Goal: Task Accomplishment & Management: Complete application form

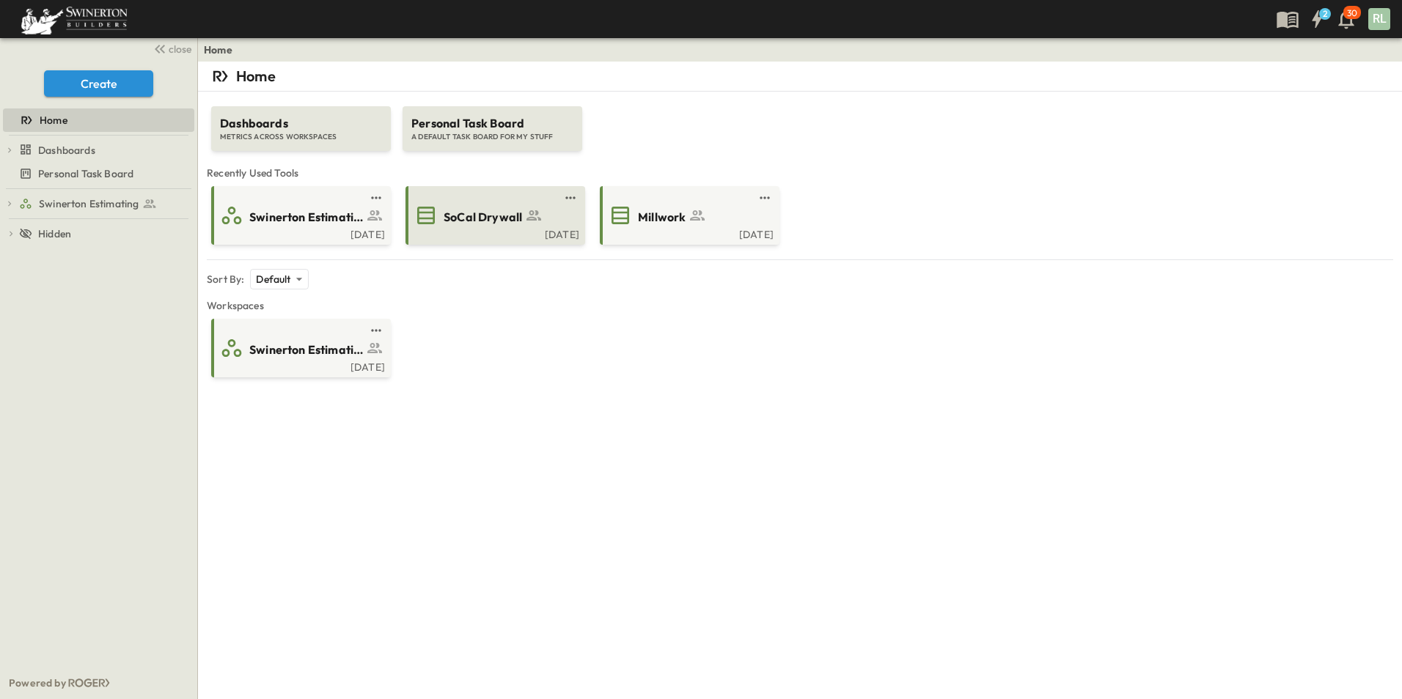
click at [497, 225] on span "SoCal Drywall" at bounding box center [483, 217] width 78 height 17
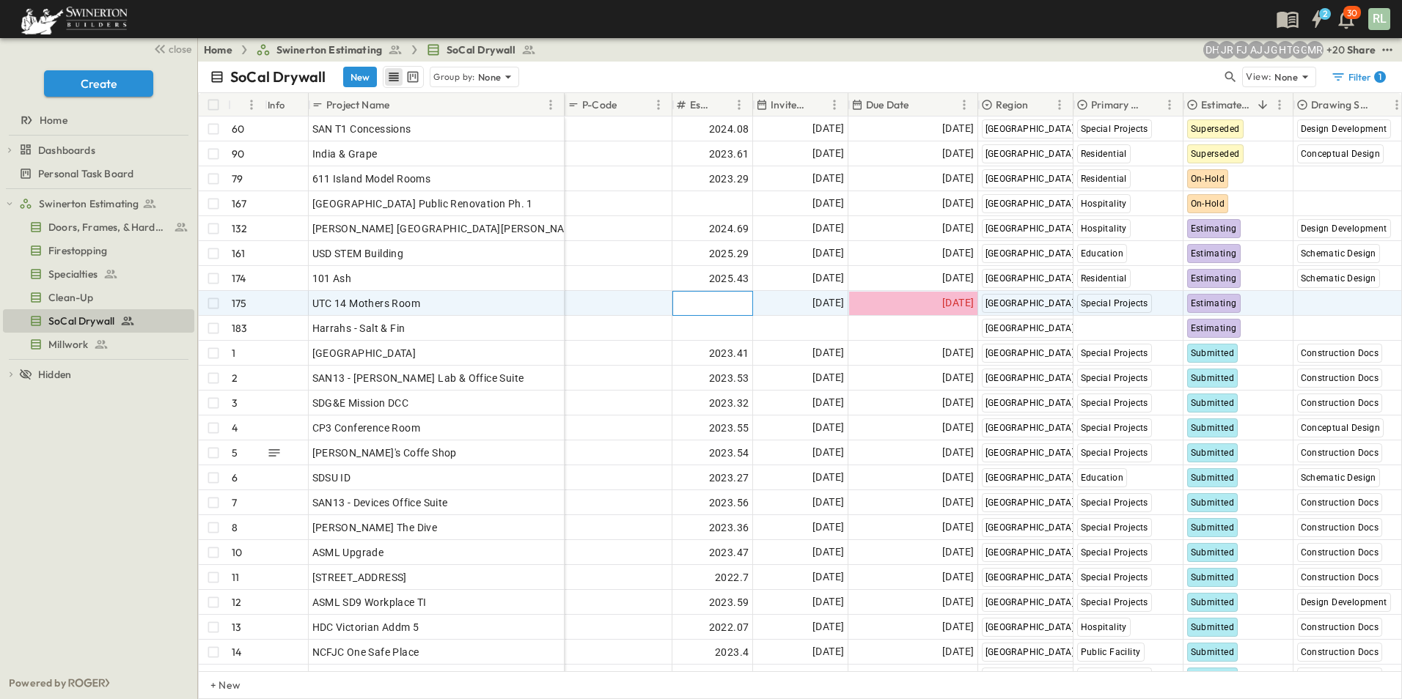
click at [710, 304] on span "Add Number" at bounding box center [719, 303] width 60 height 15
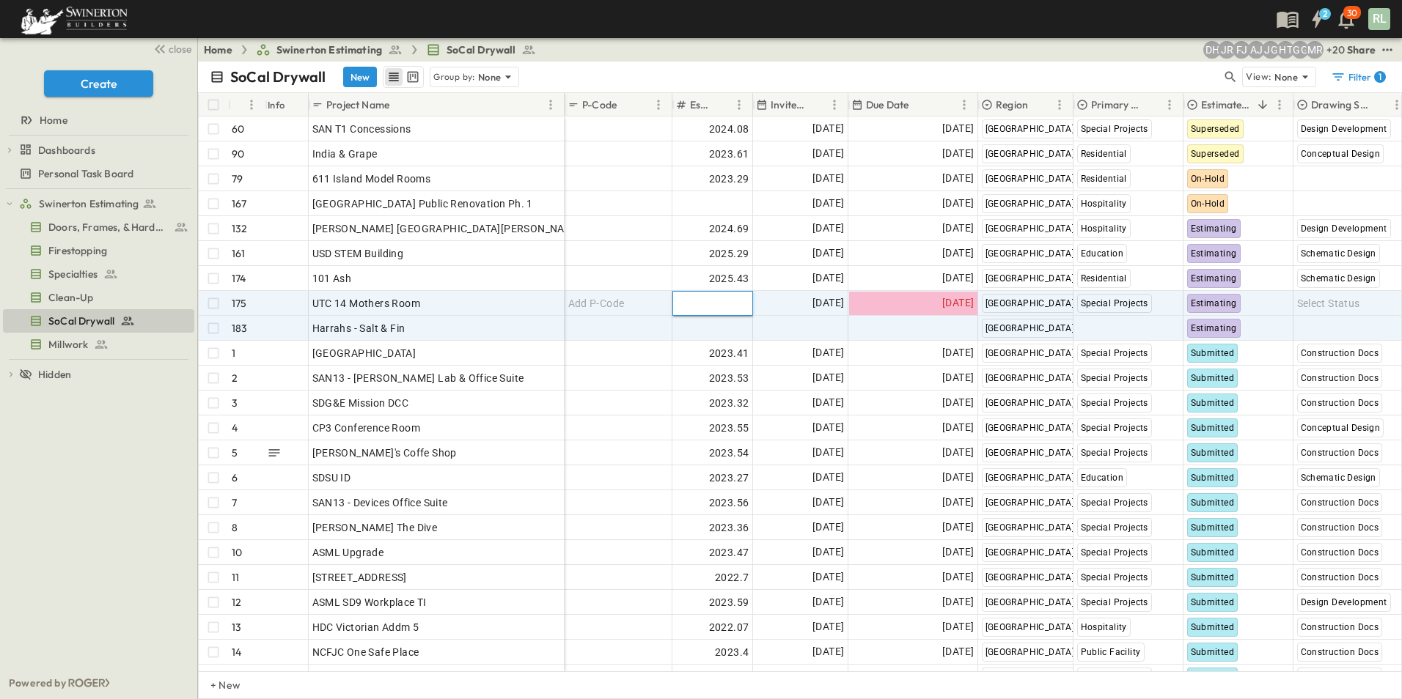
type input "*******"
click at [1316, 304] on span "Select Status" at bounding box center [1328, 303] width 63 height 15
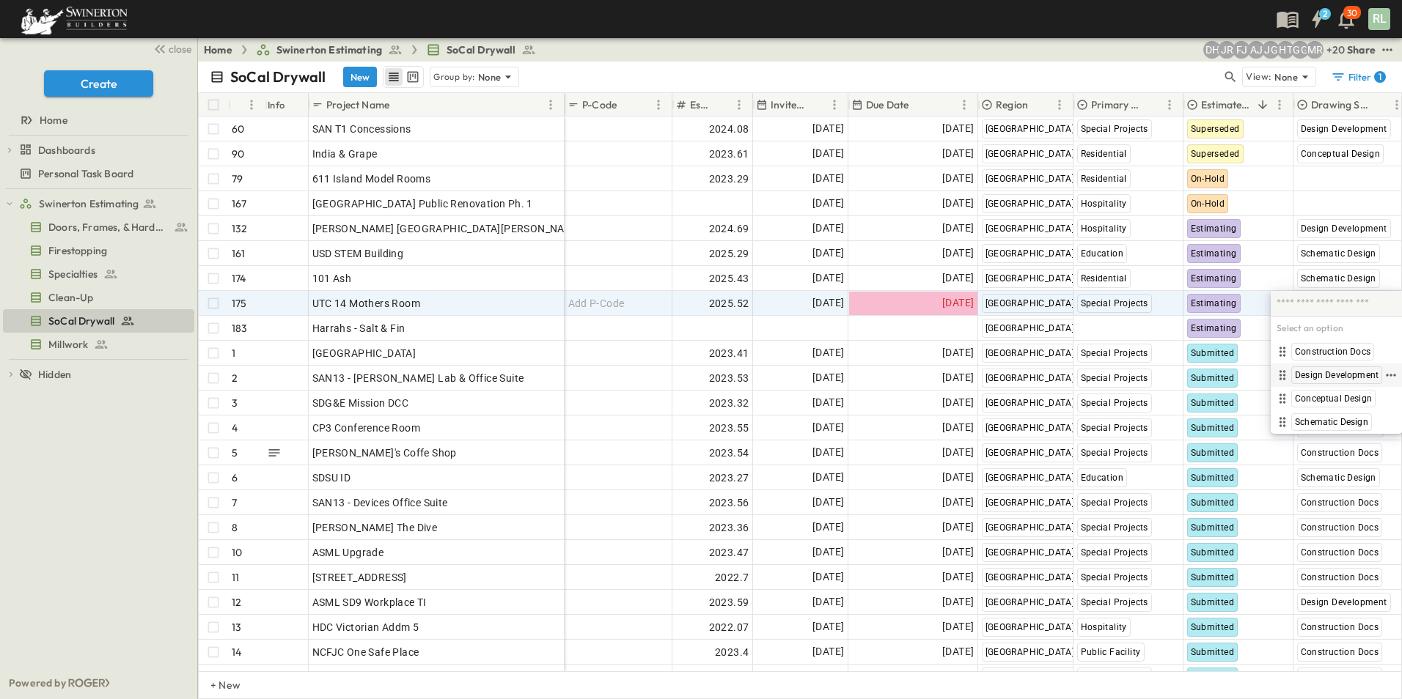
click at [1335, 375] on span "Design Development" at bounding box center [1337, 375] width 84 height 12
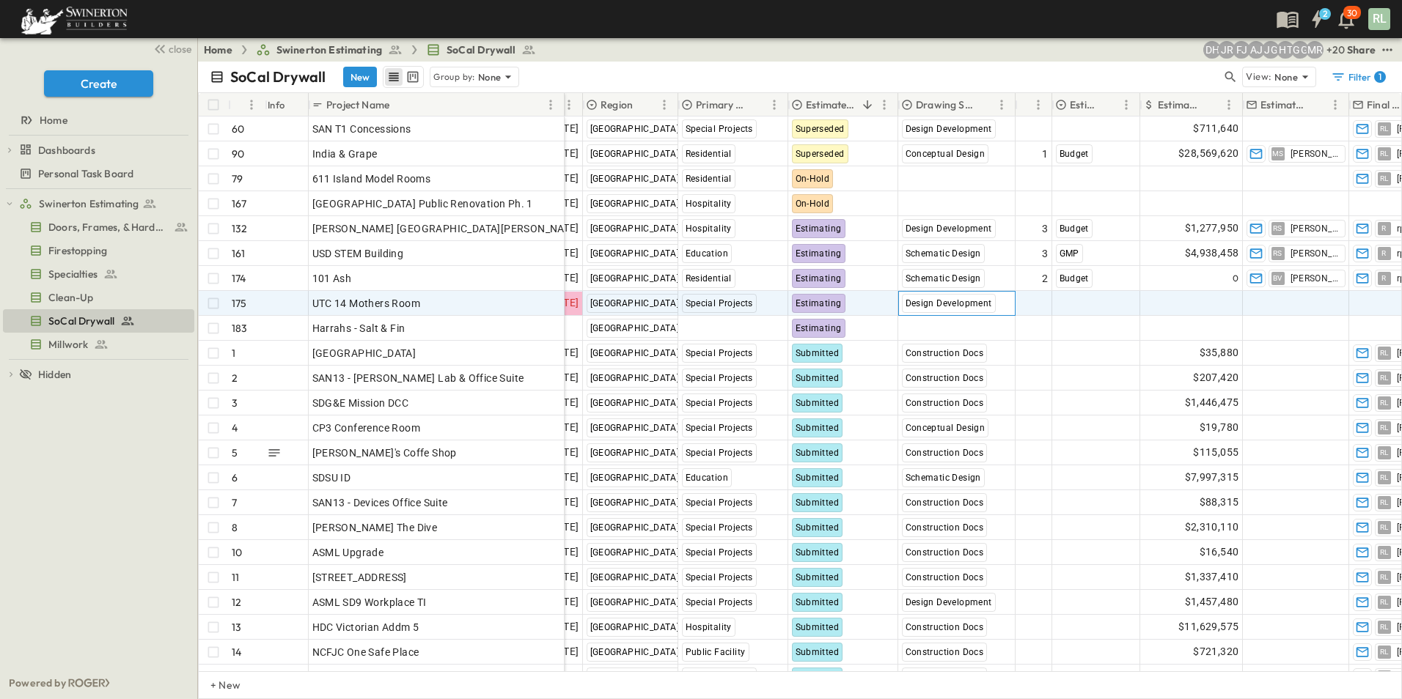
scroll to position [0, 440]
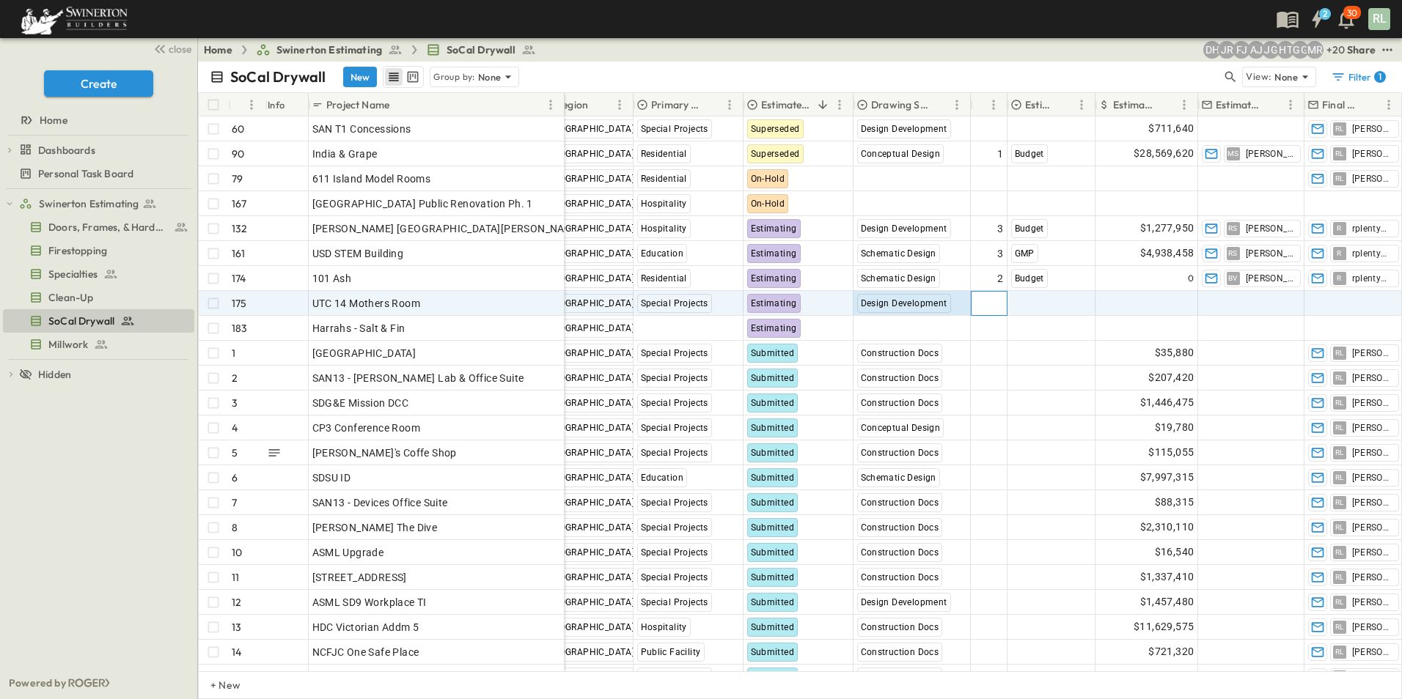
click at [985, 309] on span "Add Round #" at bounding box center [972, 303] width 62 height 15
type input "*"
click at [1031, 298] on span "Select Bid Type" at bounding box center [1047, 303] width 73 height 15
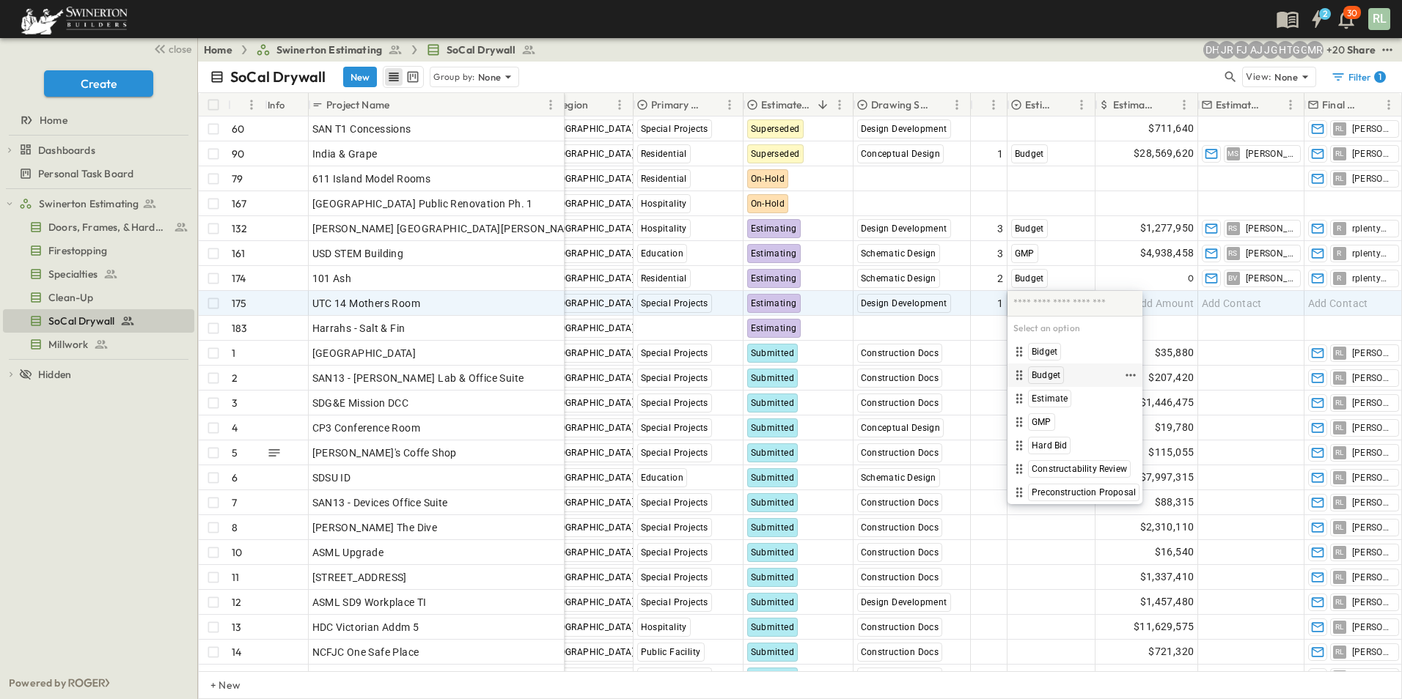
click at [1053, 377] on span "Budget" at bounding box center [1045, 375] width 29 height 12
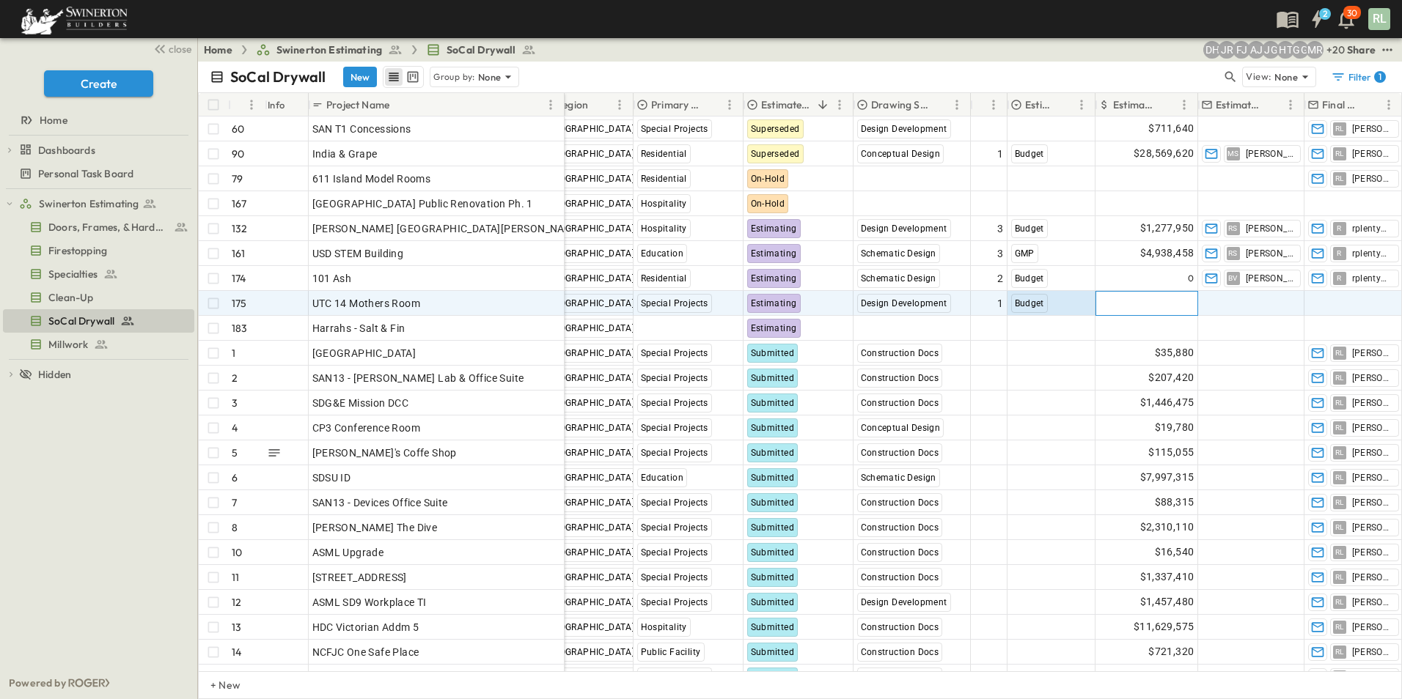
click at [1169, 301] on span "Add Amount" at bounding box center [1164, 303] width 60 height 15
type input "*"
type input "*****"
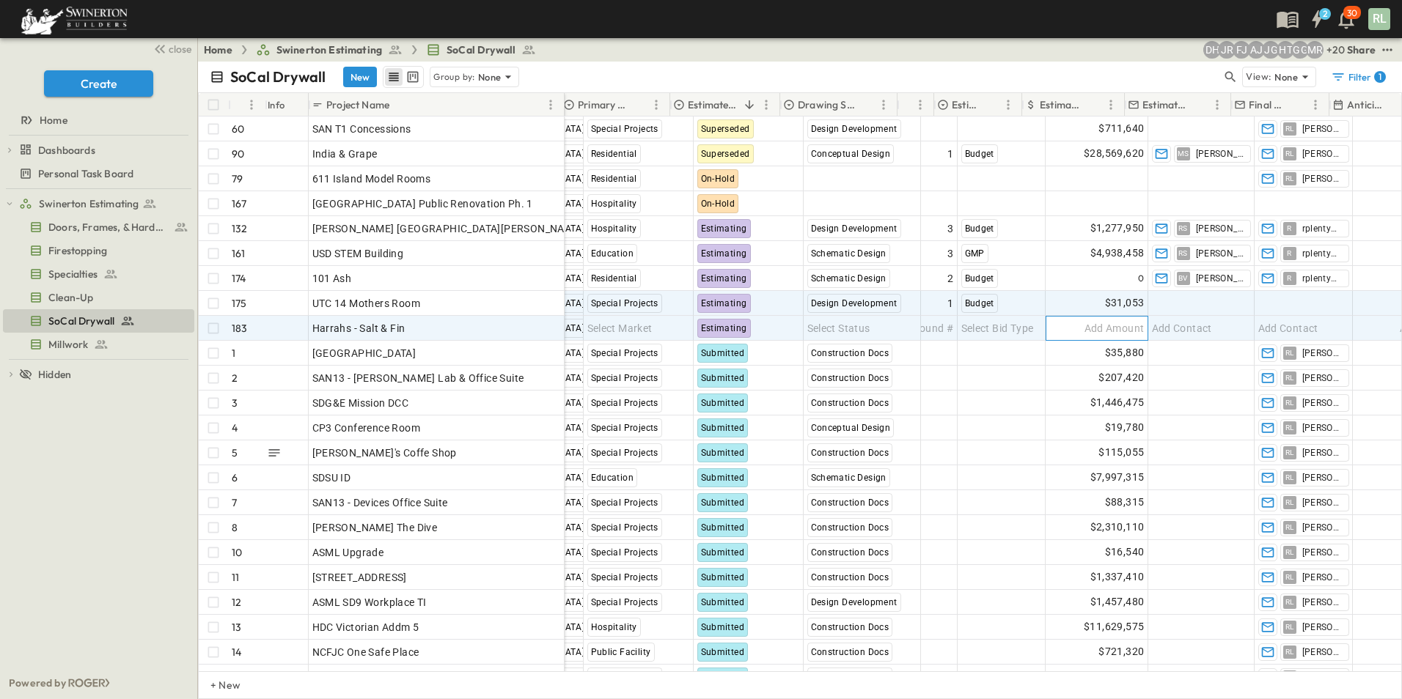
scroll to position [0, 513]
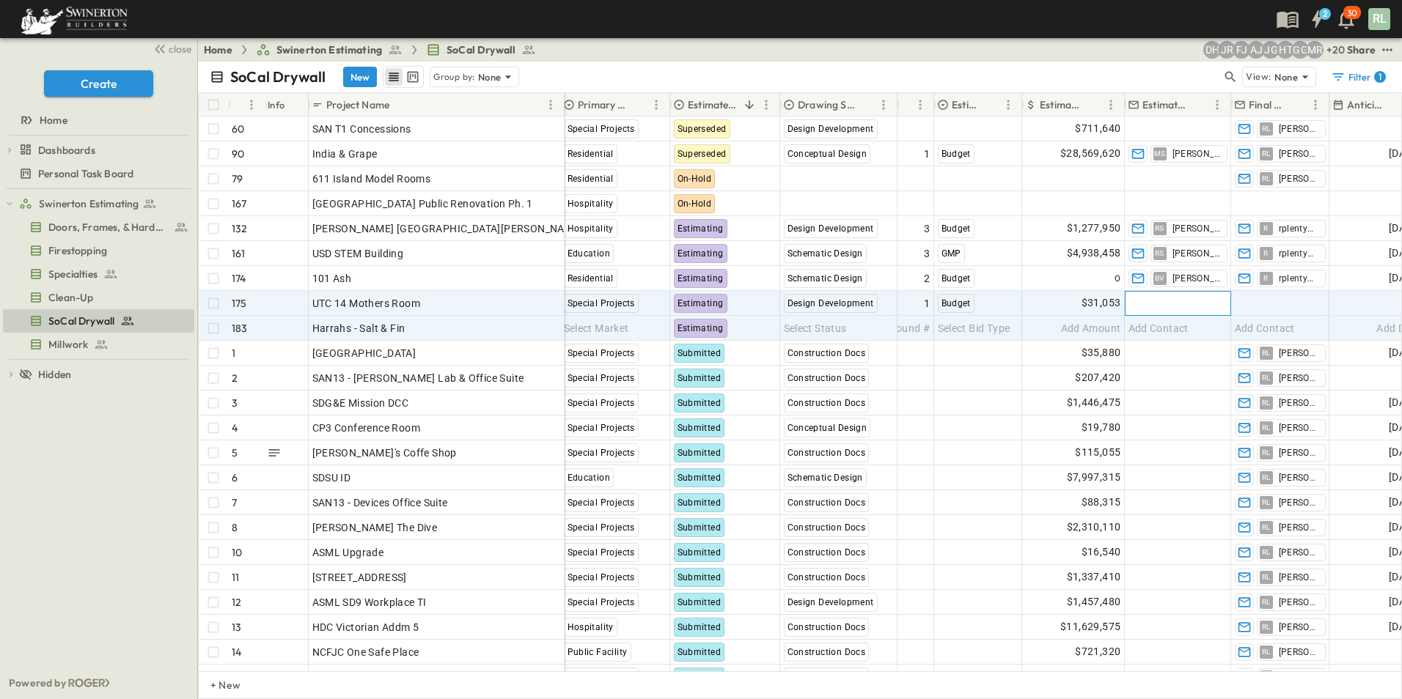
click at [1165, 304] on span "Add Contact" at bounding box center [1158, 303] width 60 height 15
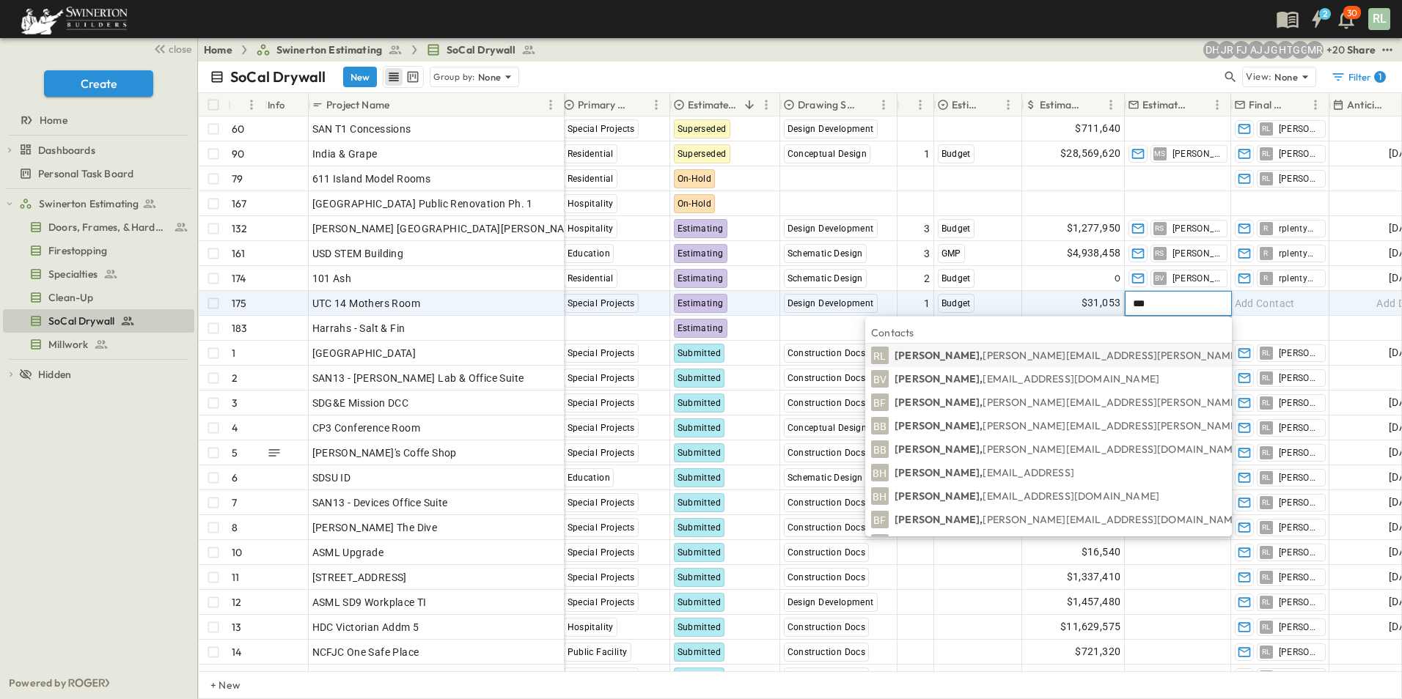
type input "***"
click at [1057, 358] on span "[PERSON_NAME][EMAIL_ADDRESS][PERSON_NAME][PERSON_NAME][DOMAIN_NAME]" at bounding box center [1194, 355] width 425 height 13
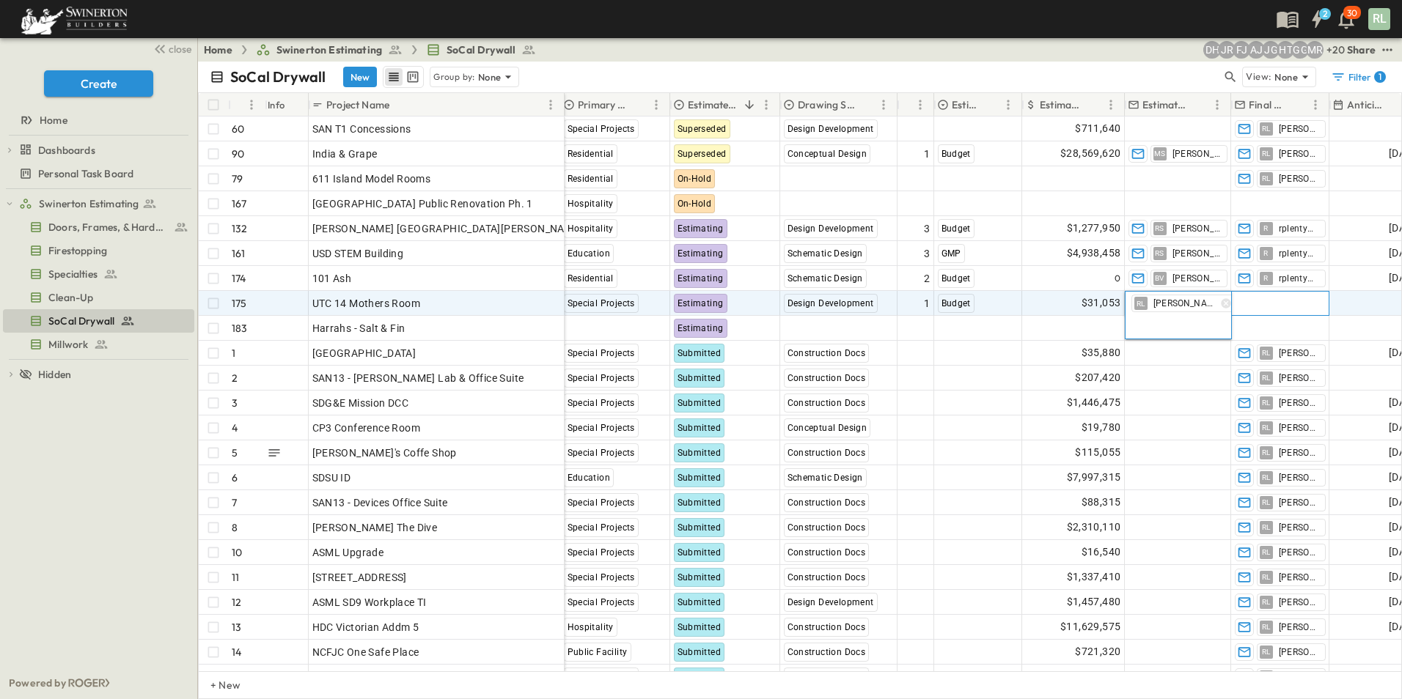
click at [1258, 301] on span "Add Contact" at bounding box center [1265, 303] width 60 height 15
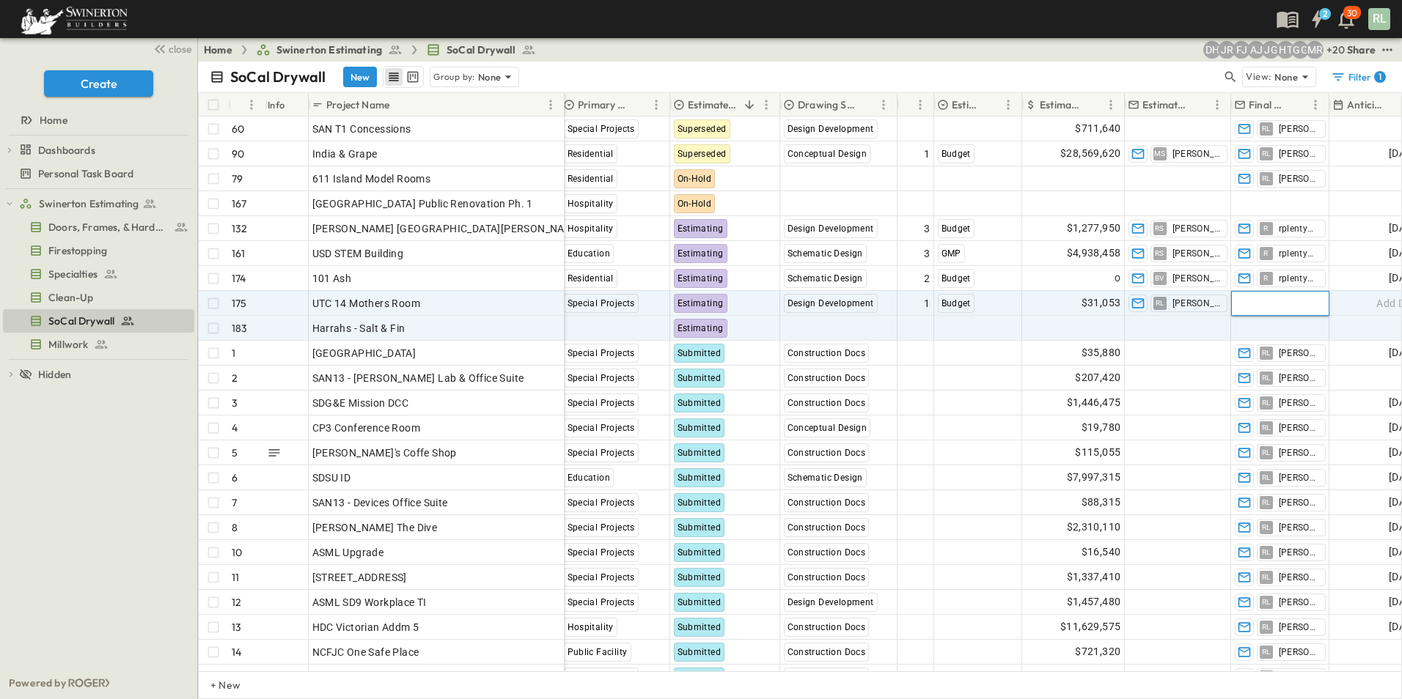
type input "*"
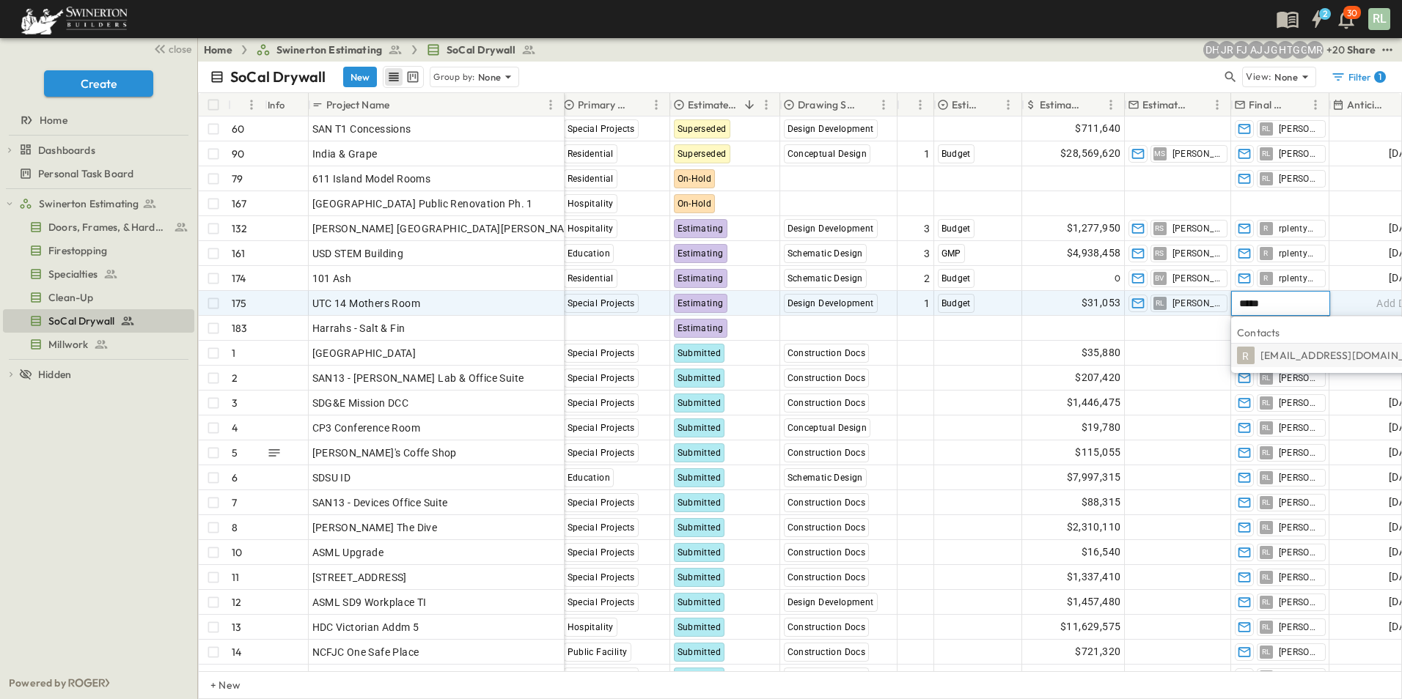
type input "*****"
click at [1292, 358] on span "[EMAIL_ADDRESS][DOMAIN_NAME]" at bounding box center [1348, 355] width 177 height 13
click at [1364, 302] on div "Add Date" at bounding box center [1377, 303] width 94 height 23
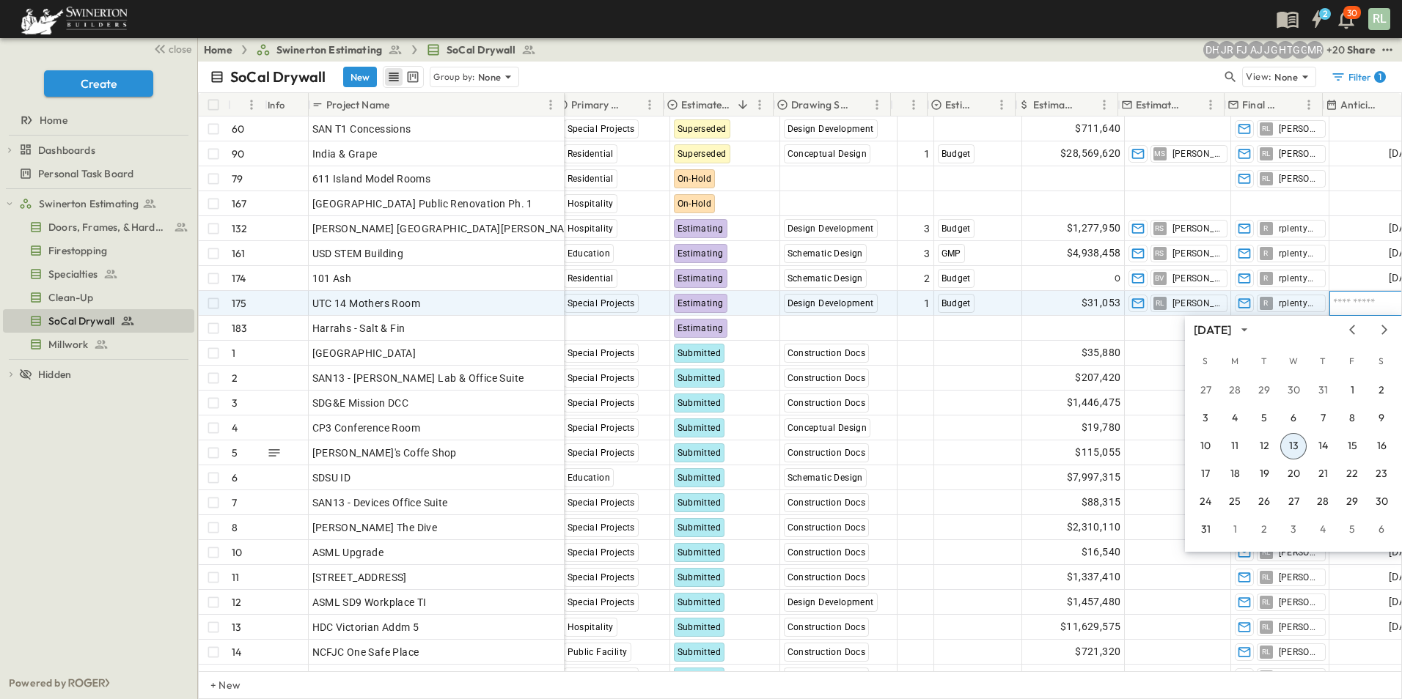
scroll to position [0, 520]
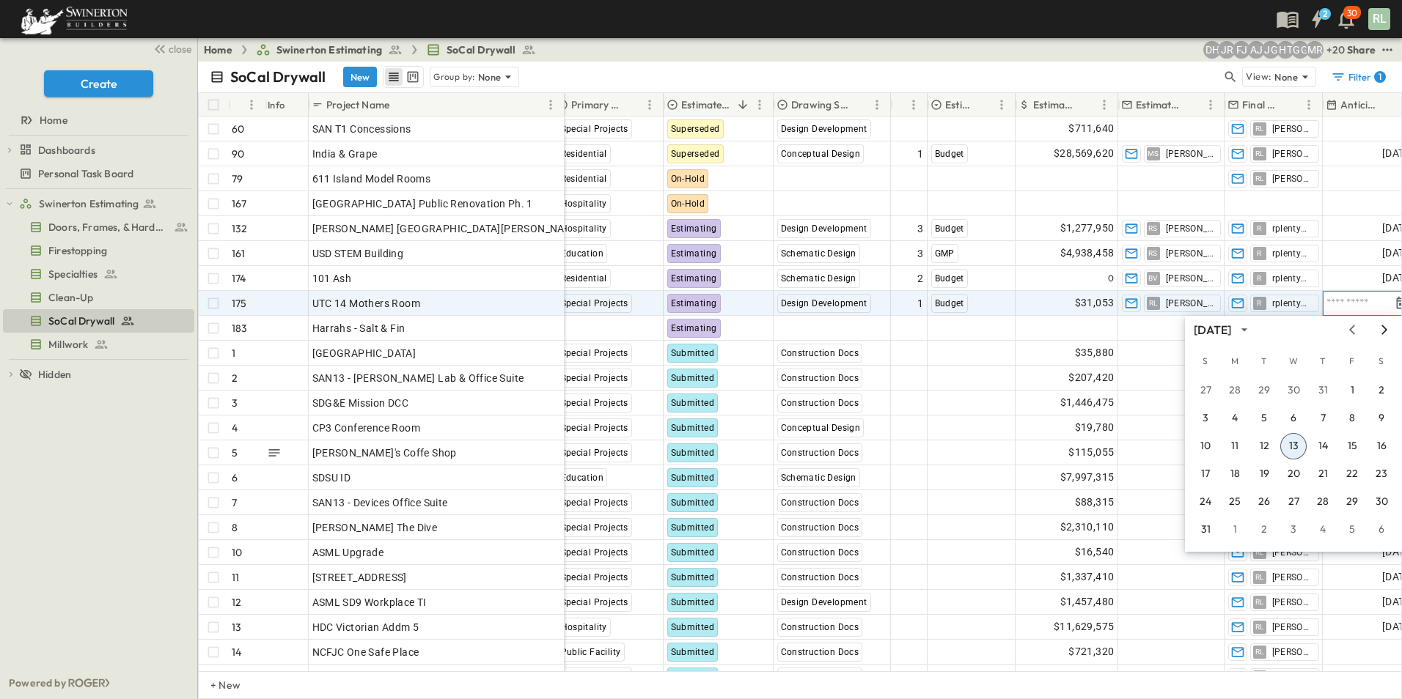
click at [1381, 326] on icon "Next month" at bounding box center [1384, 330] width 18 height 12
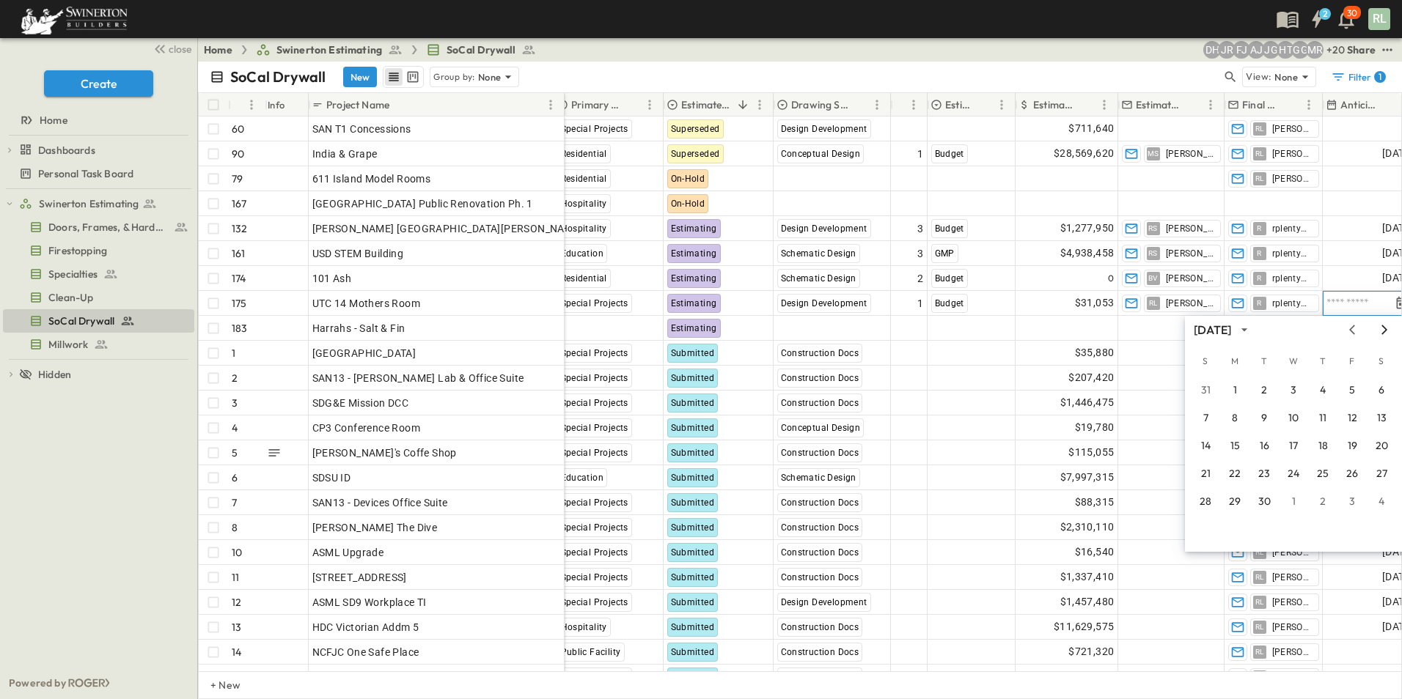
click at [1383, 326] on icon "Next month" at bounding box center [1384, 330] width 6 height 10
click at [1298, 391] on button "1" at bounding box center [1293, 391] width 26 height 26
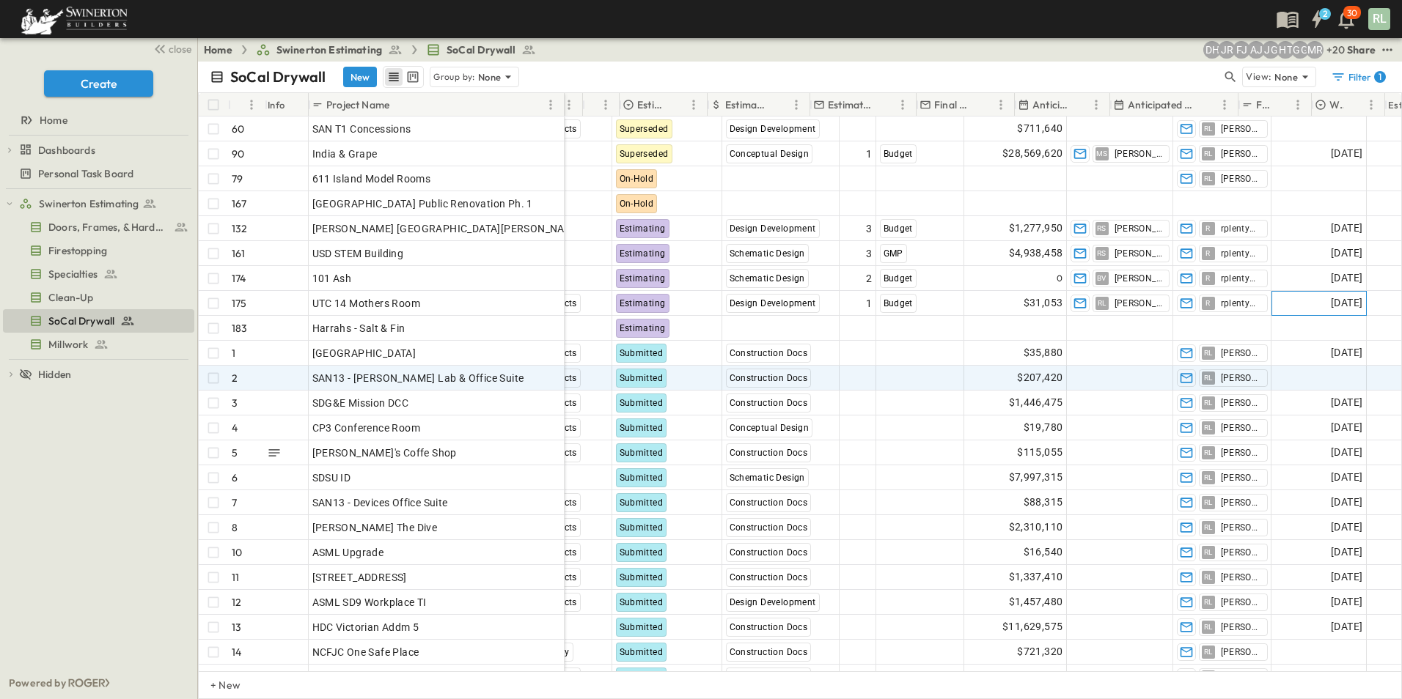
scroll to position [0, 886]
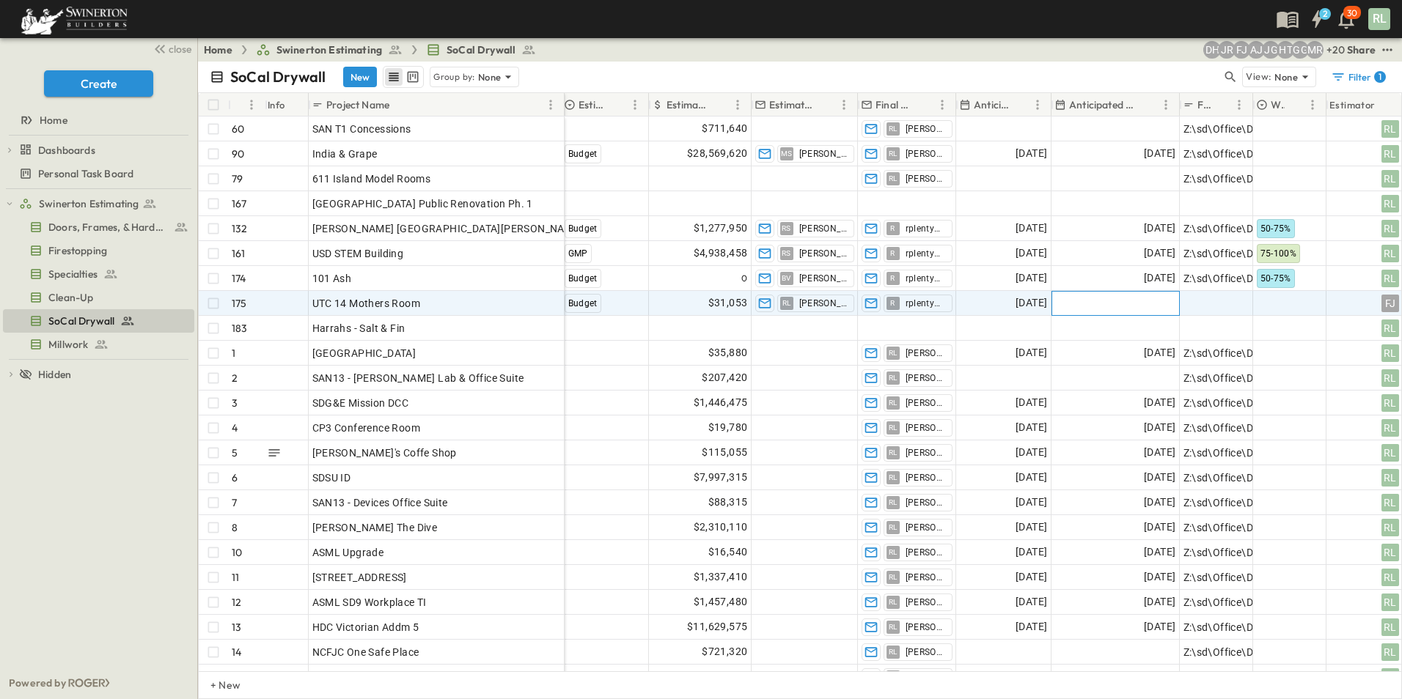
click at [1146, 310] on div "Add Date" at bounding box center [1115, 303] width 127 height 23
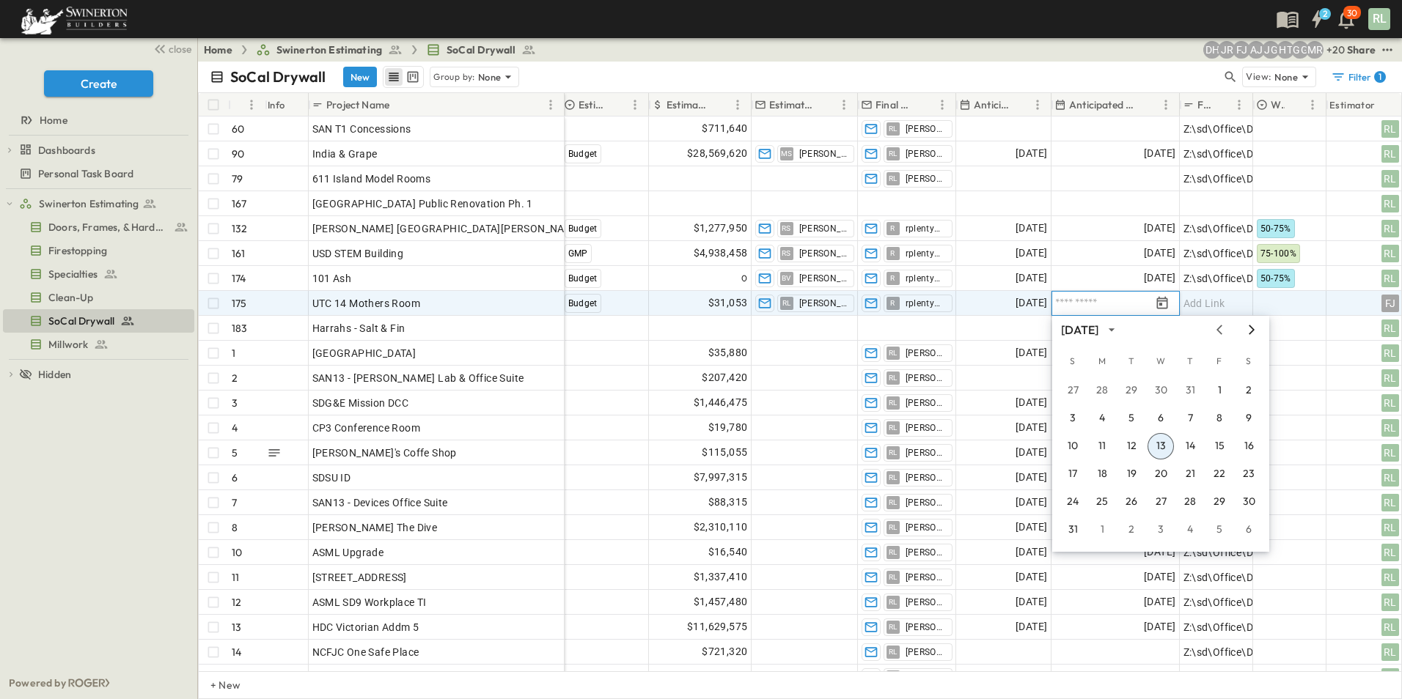
click at [1252, 332] on icon "Next month" at bounding box center [1251, 330] width 6 height 10
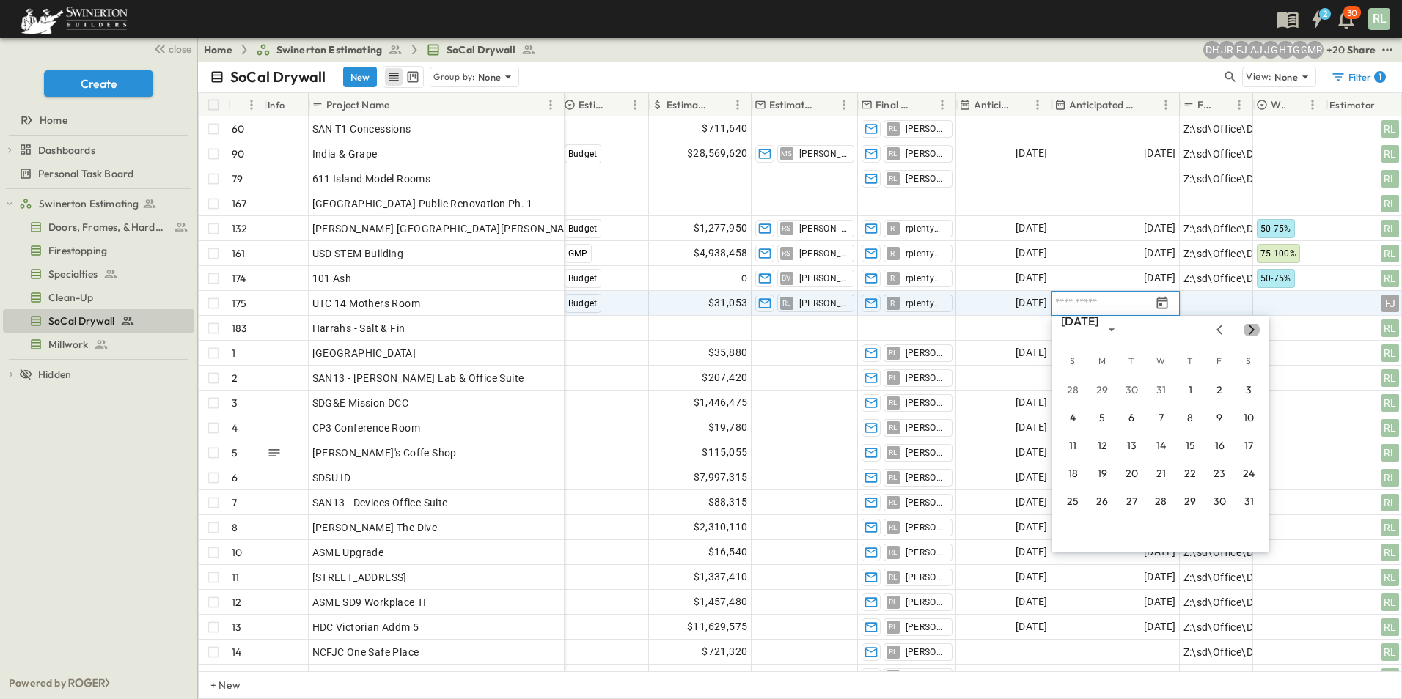
click at [1252, 332] on icon "Next month" at bounding box center [1251, 330] width 6 height 10
click at [1250, 333] on icon "Next month" at bounding box center [1251, 330] width 6 height 10
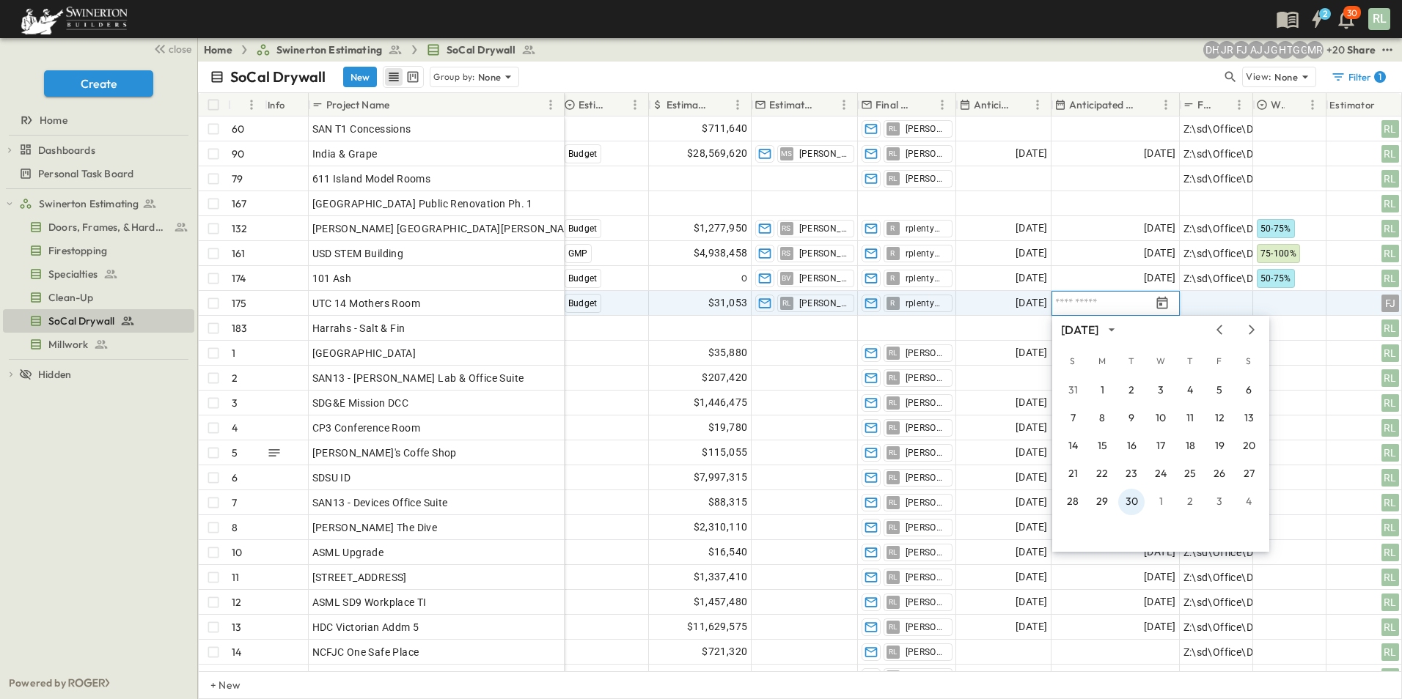
click at [1138, 501] on button "30" at bounding box center [1131, 502] width 26 height 26
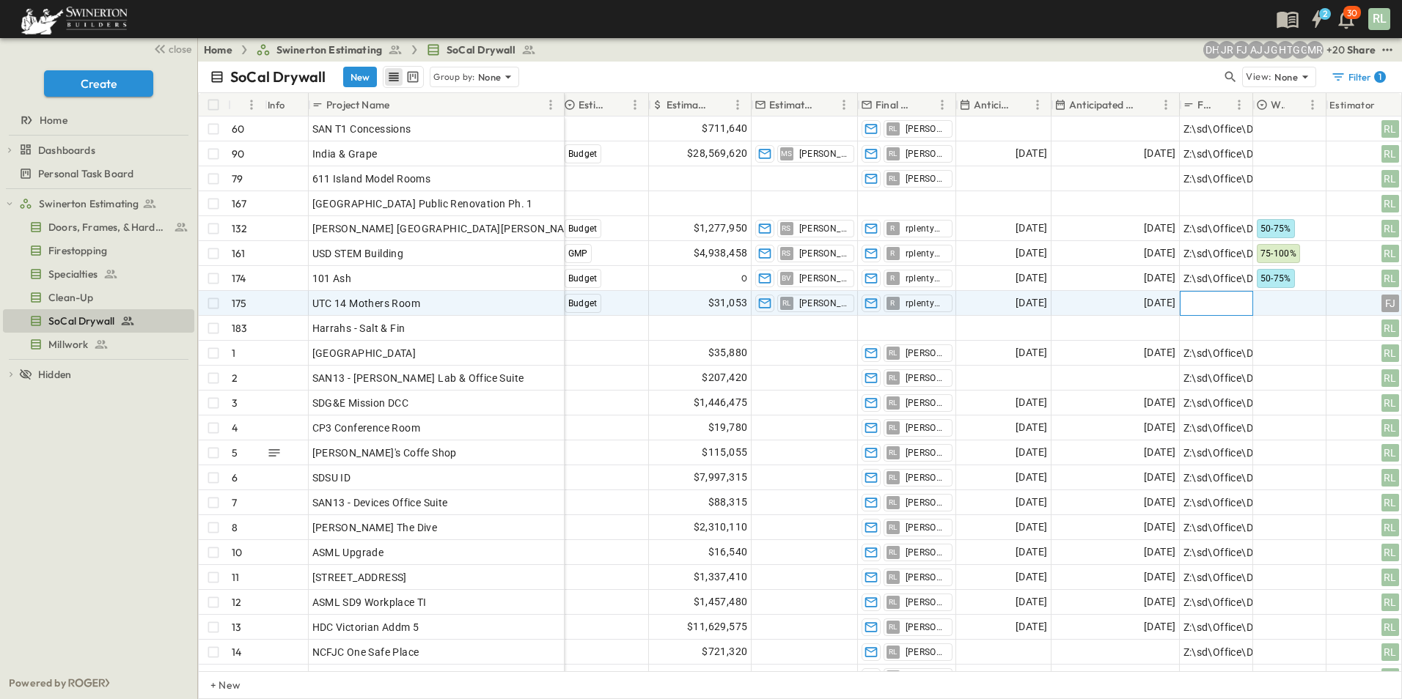
click at [1208, 301] on span "Add Link" at bounding box center [1204, 303] width 42 height 15
paste input "**********"
type input "**********"
click at [1276, 292] on div at bounding box center [1290, 303] width 72 height 23
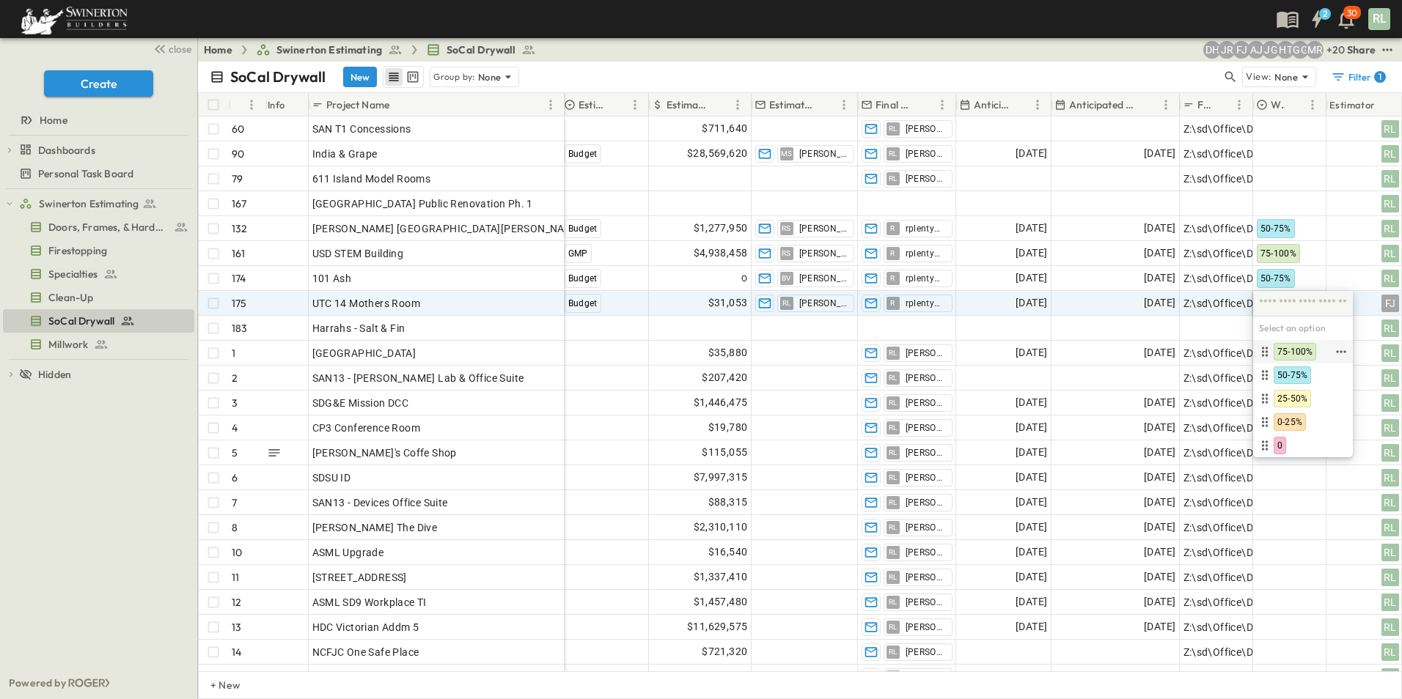
click at [1287, 350] on span "75-100%" at bounding box center [1294, 352] width 35 height 12
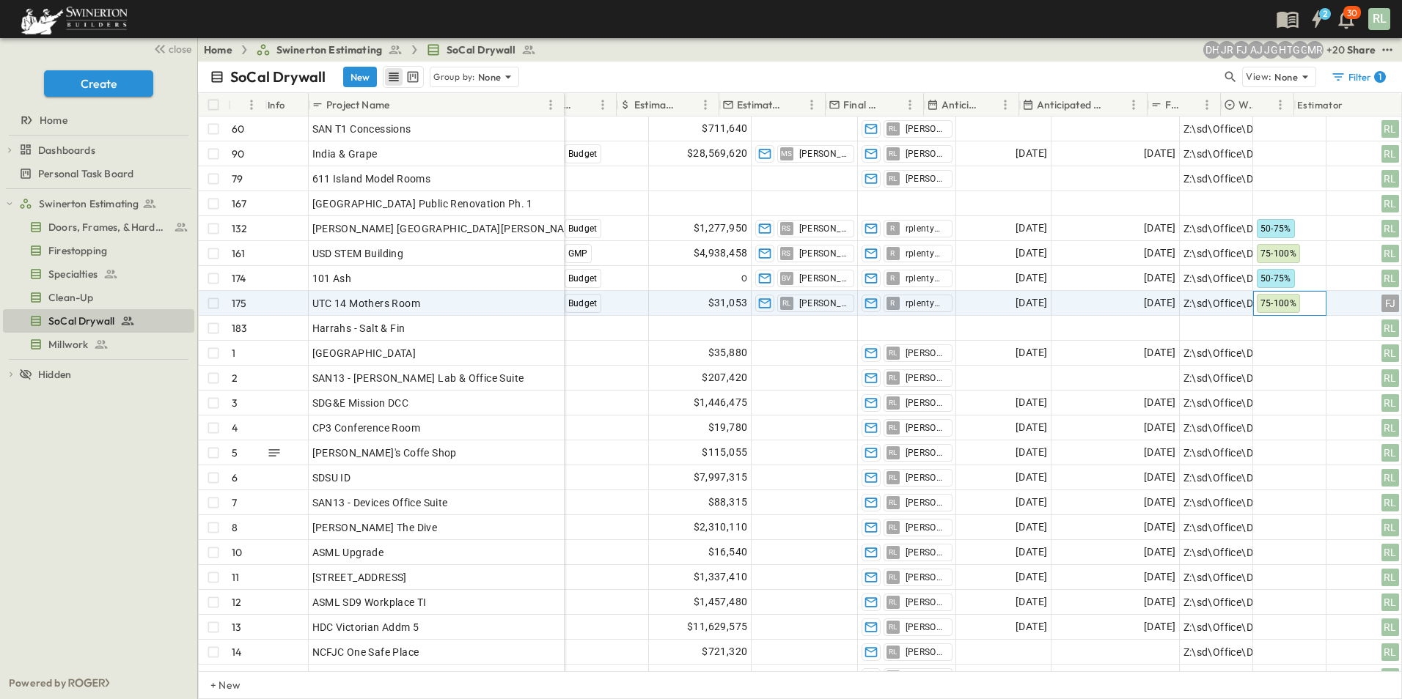
scroll to position [0, 951]
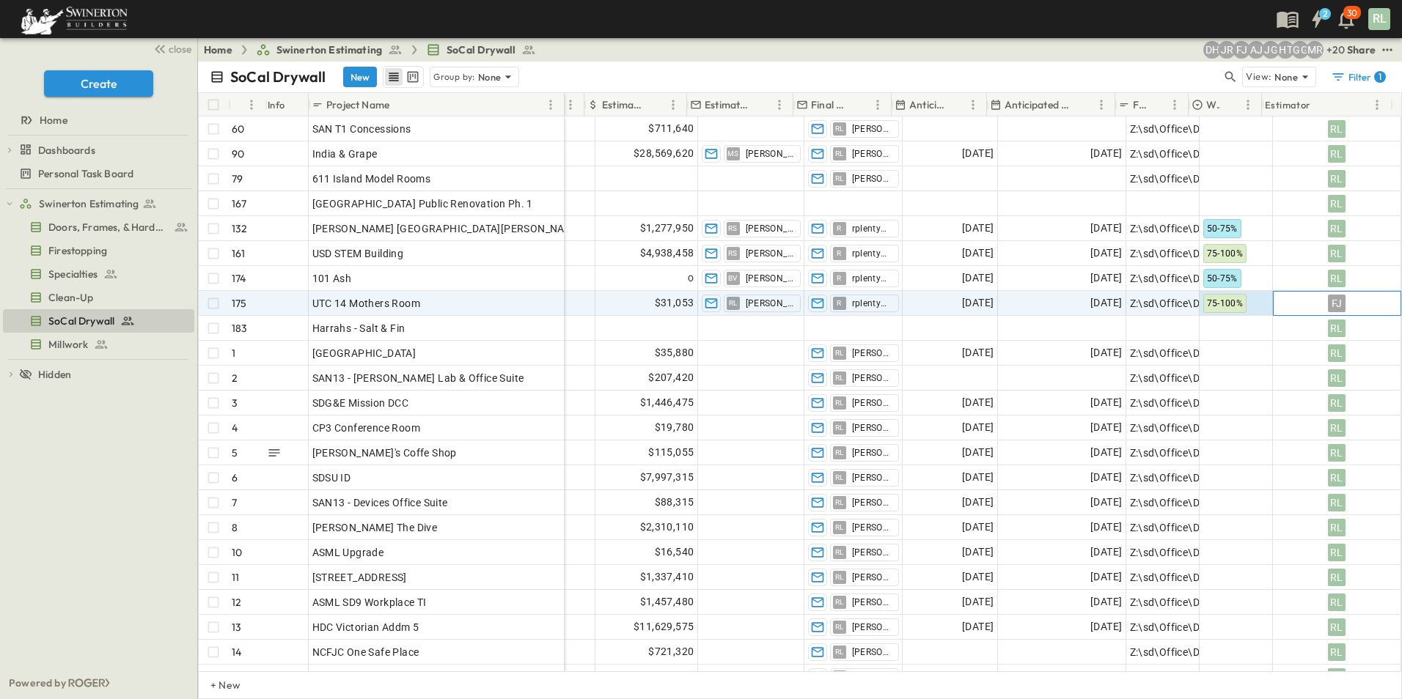
click at [1328, 306] on div "FJ" at bounding box center [1337, 304] width 18 height 18
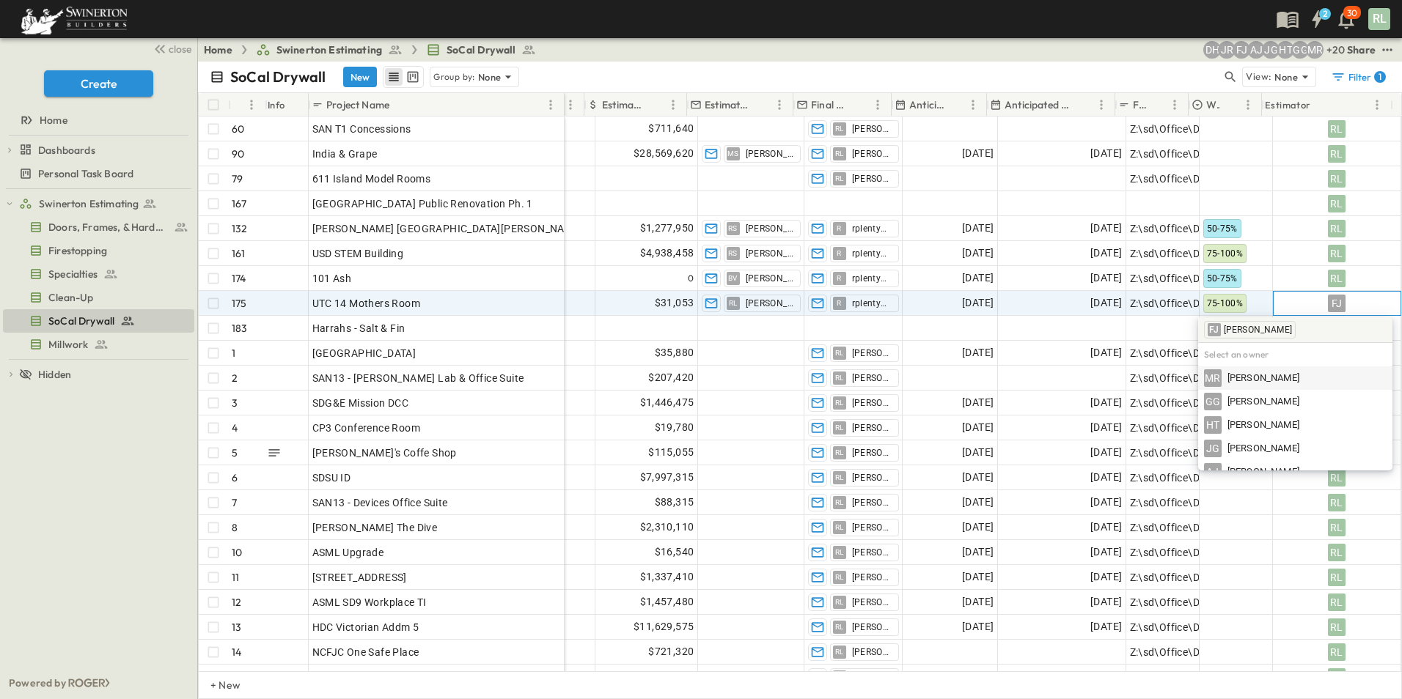
click at [1328, 305] on div "FJ" at bounding box center [1337, 304] width 18 height 18
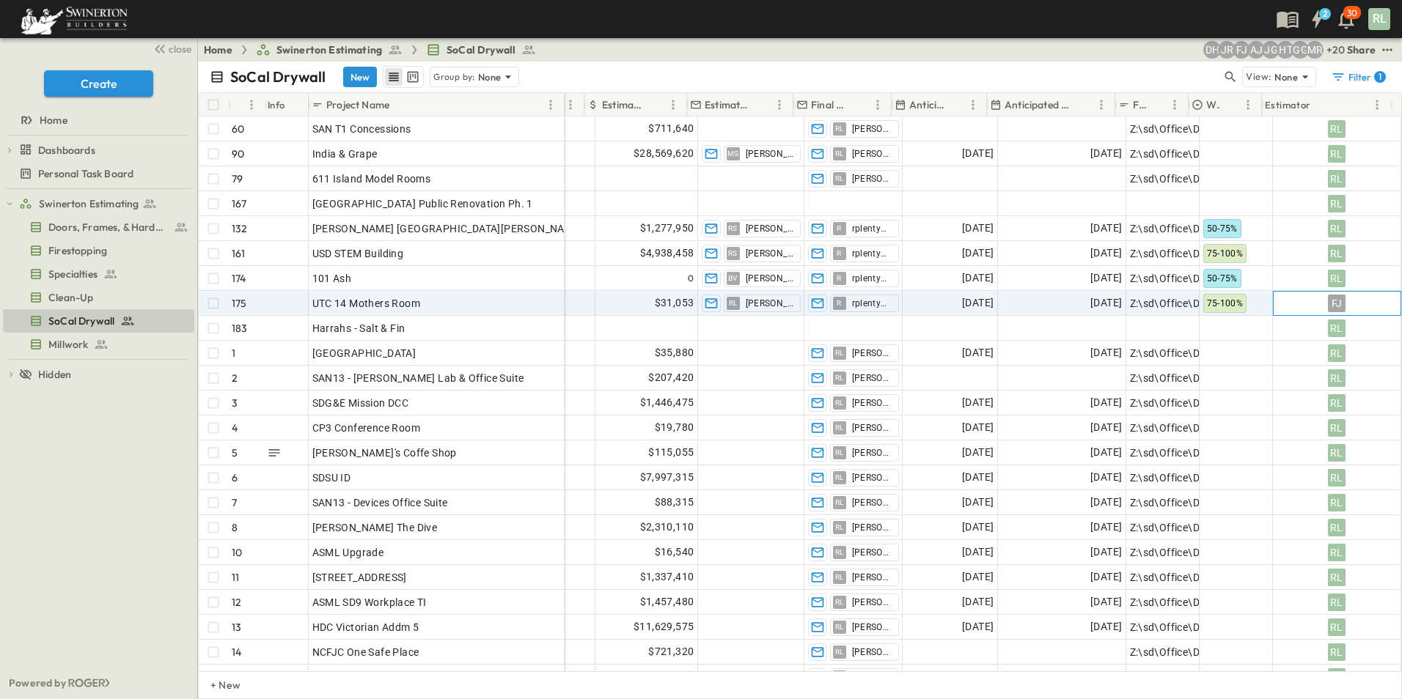
click at [1328, 305] on div "FJ" at bounding box center [1337, 304] width 18 height 18
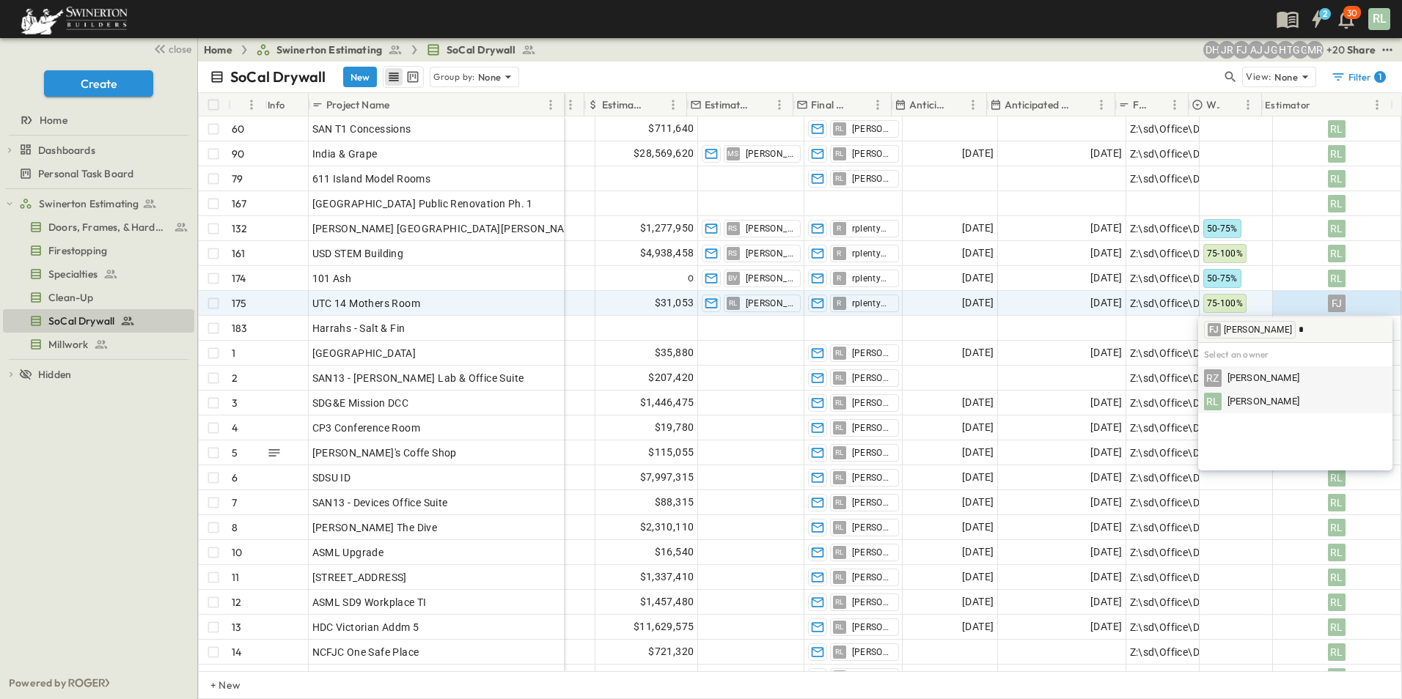
type input "*"
click at [1288, 405] on span "[PERSON_NAME]" at bounding box center [1263, 402] width 72 height 14
click at [1295, 304] on div "RL" at bounding box center [1336, 303] width 127 height 23
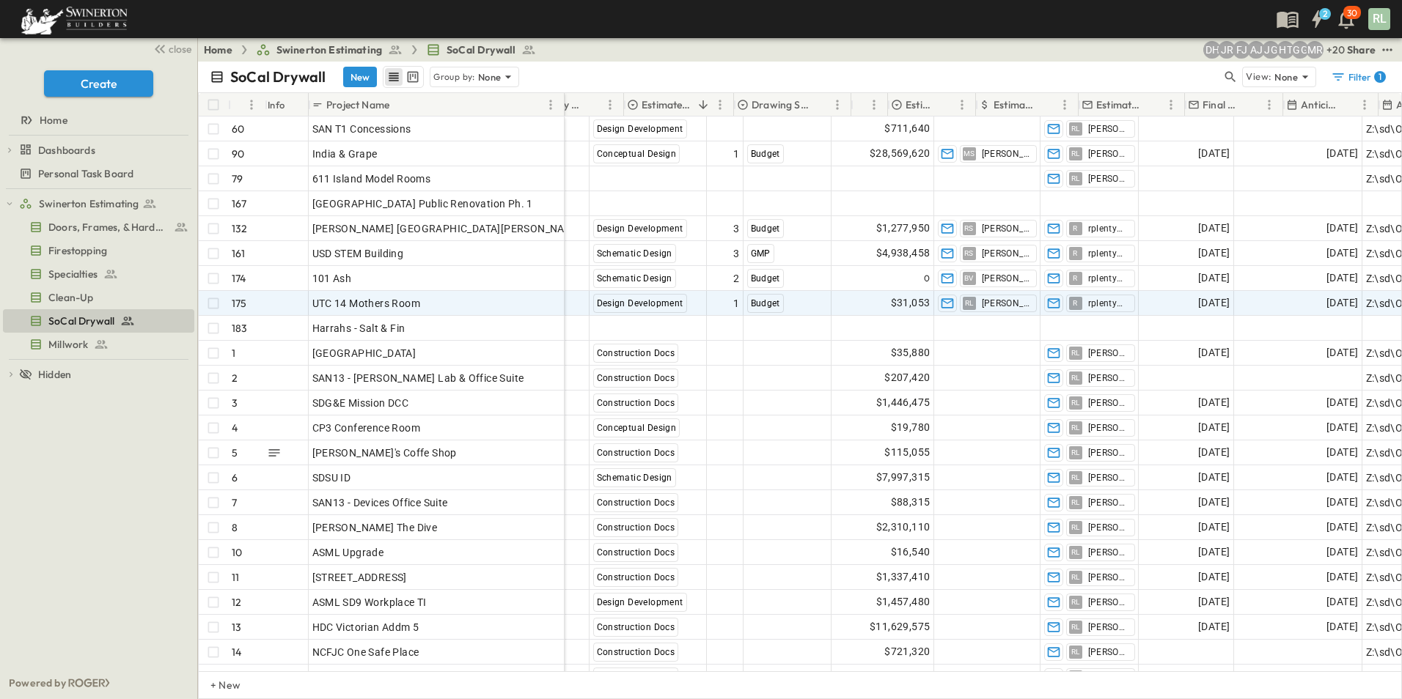
scroll to position [0, 511]
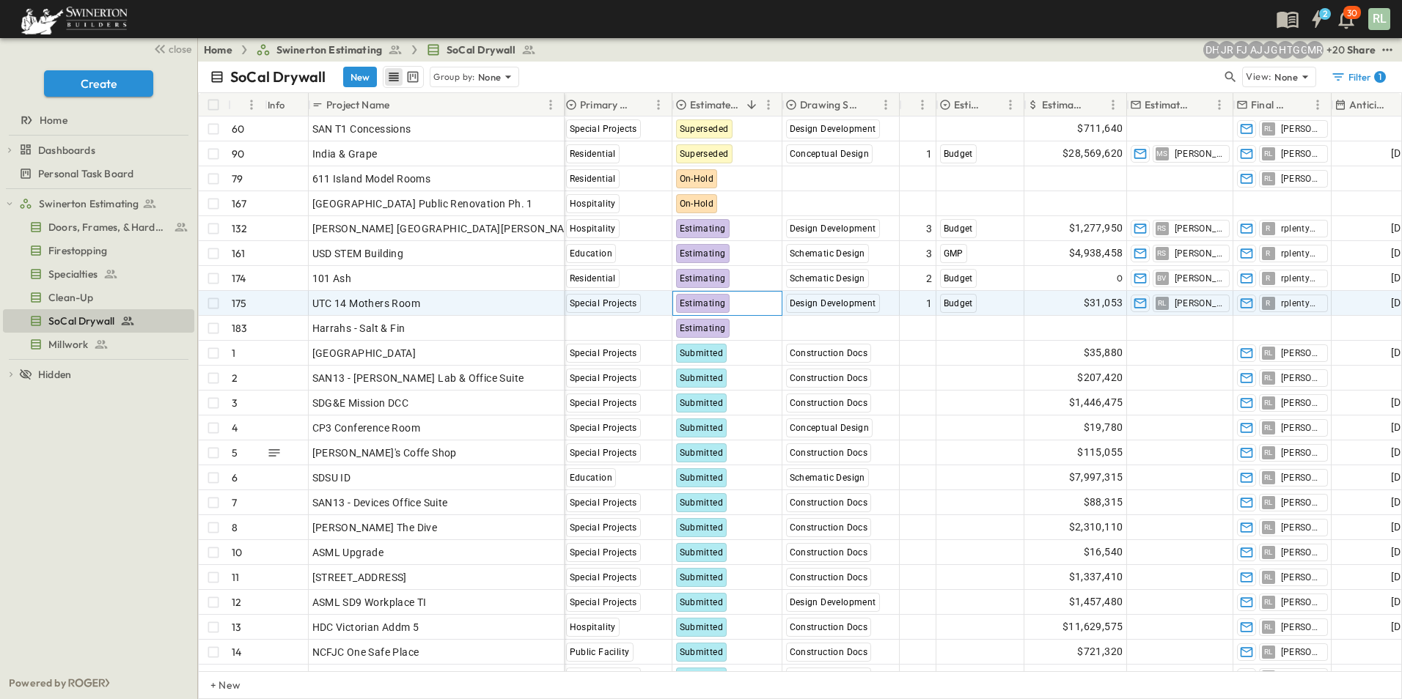
click at [710, 301] on span "Estimating" at bounding box center [703, 303] width 46 height 10
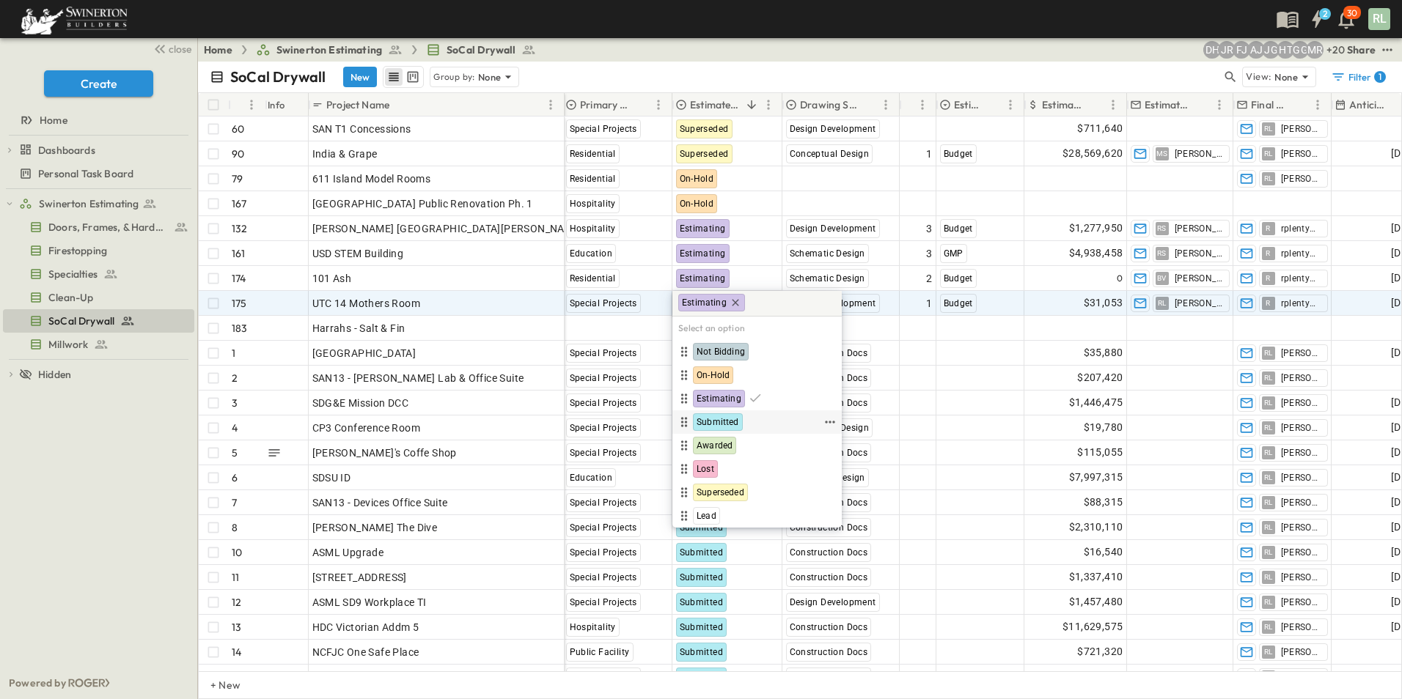
click at [710, 420] on span "Submitted" at bounding box center [717, 422] width 43 height 12
